Goal: Task Accomplishment & Management: Complete application form

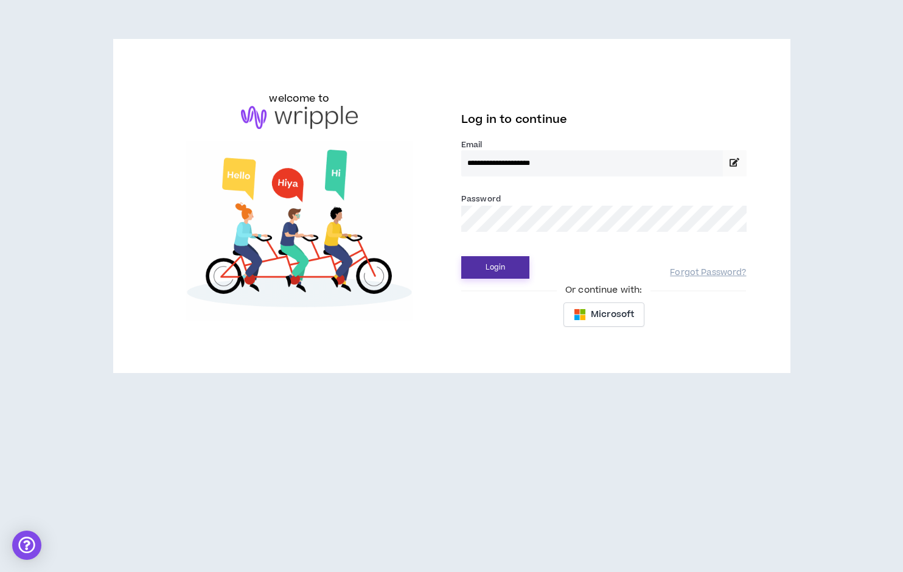
click at [493, 268] on button "Login" at bounding box center [495, 267] width 68 height 23
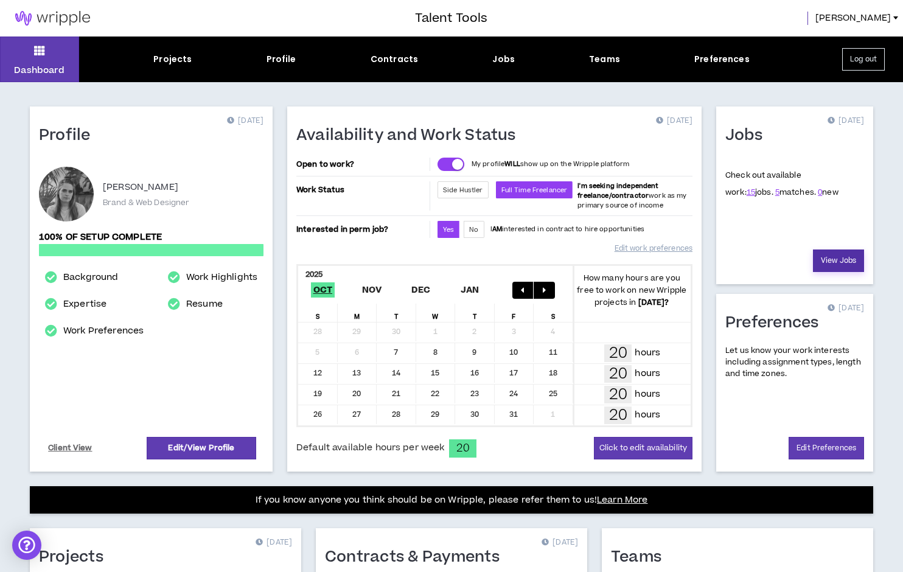
click at [842, 261] on link "View Jobs" at bounding box center [838, 260] width 51 height 23
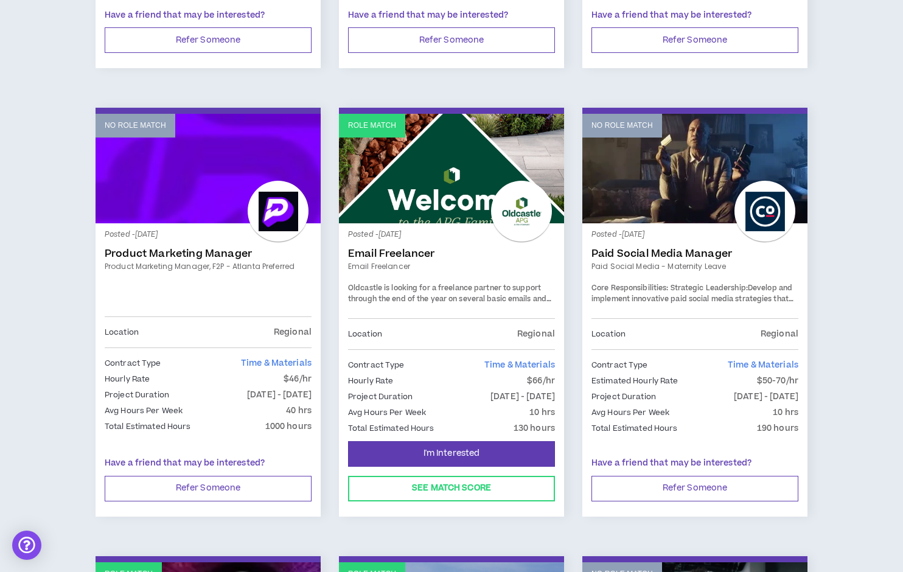
scroll to position [1009, 0]
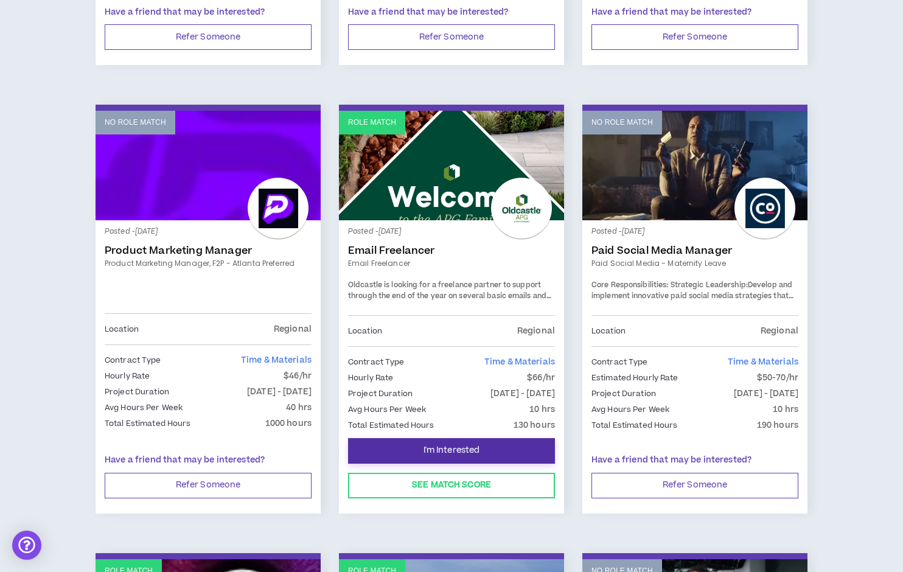
click at [502, 450] on button "I'm Interested" at bounding box center [451, 451] width 207 height 26
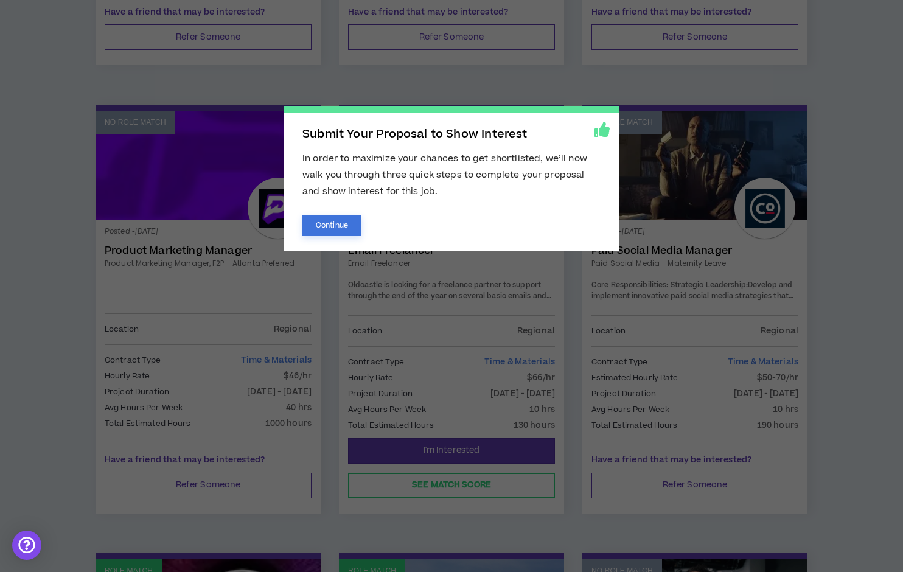
click at [338, 222] on button "Continue" at bounding box center [331, 225] width 59 height 21
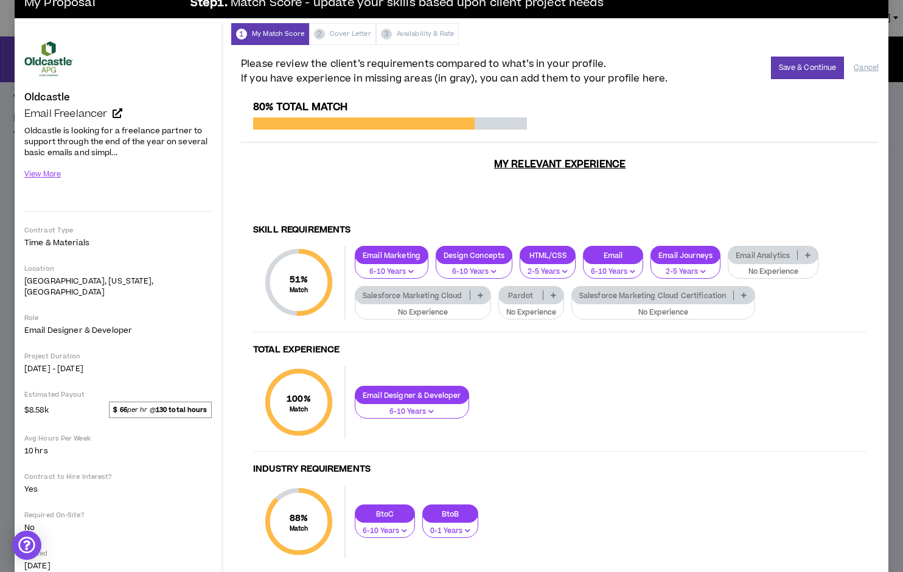
scroll to position [50, 0]
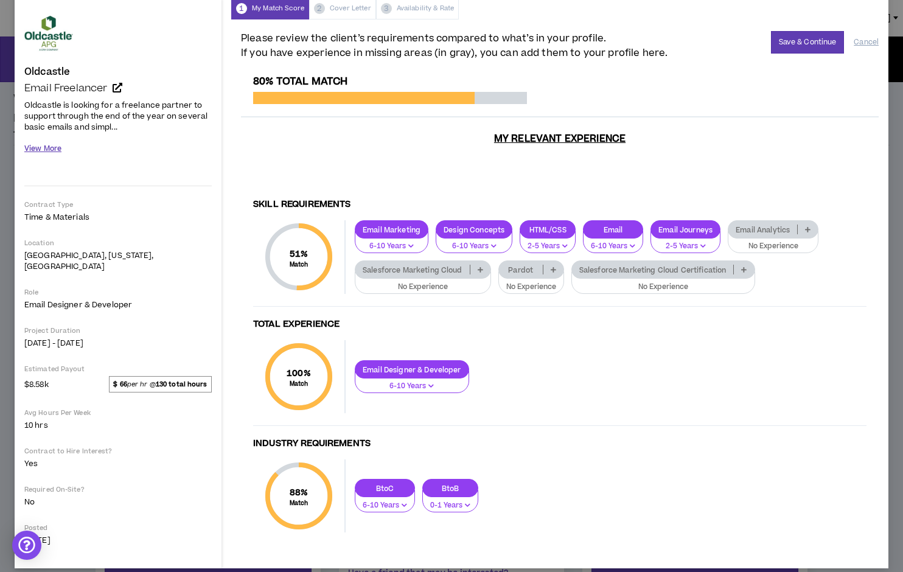
click at [48, 154] on button "View More" at bounding box center [42, 148] width 37 height 21
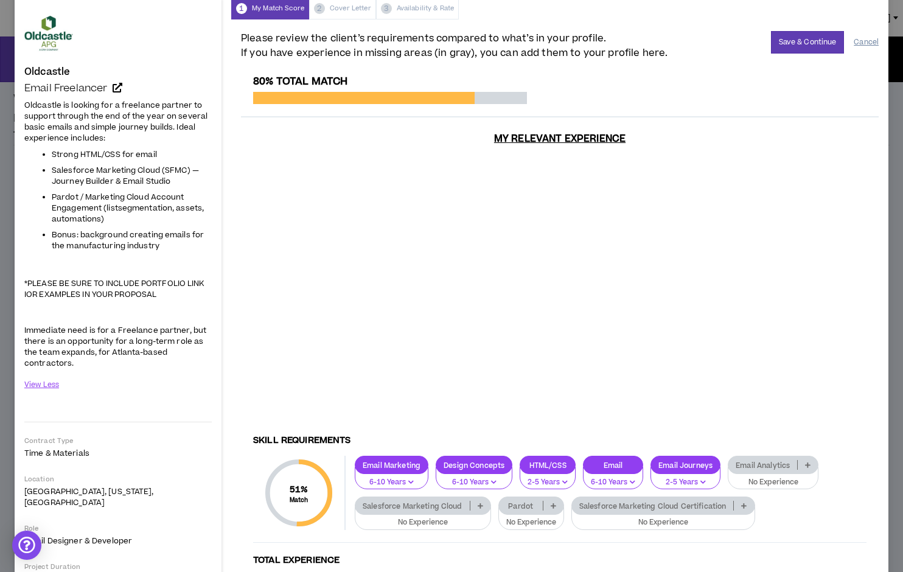
drag, startPoint x: 867, startPoint y: 46, endPoint x: 819, endPoint y: 7, distance: 61.8
click at [865, 45] on button "Cancel" at bounding box center [865, 42] width 25 height 21
